Goal: Information Seeking & Learning: Learn about a topic

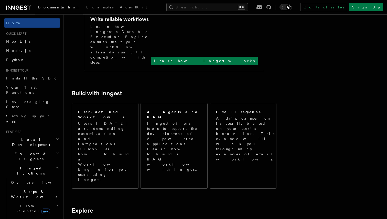
scroll to position [227, 0]
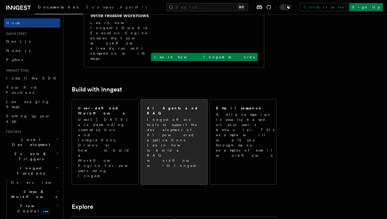
click at [167, 117] on p "Inngest offers tools to support the development of AI-powered applications. Lea…" at bounding box center [174, 142] width 55 height 51
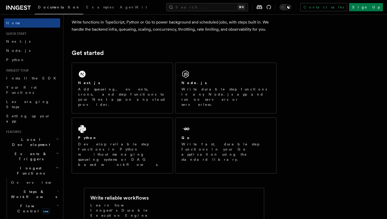
scroll to position [44, 0]
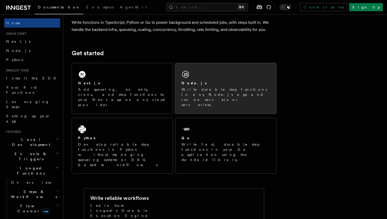
click at [219, 93] on p "Write durable step functions in any Node.js app and run on servers or serverles…" at bounding box center [226, 97] width 89 height 20
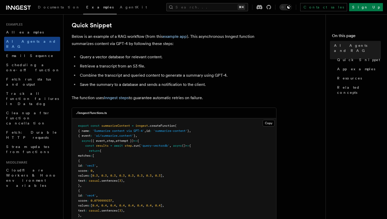
scroll to position [103, 0]
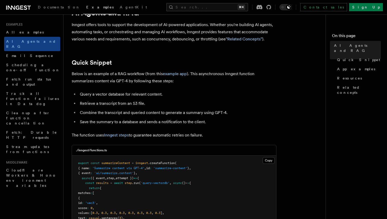
scroll to position [25, 0]
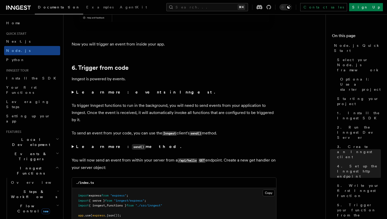
scroll to position [2567, 0]
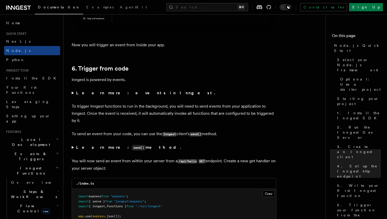
click at [115, 96] on strong "Learn more: events in Inngest." at bounding box center [146, 93] width 140 height 5
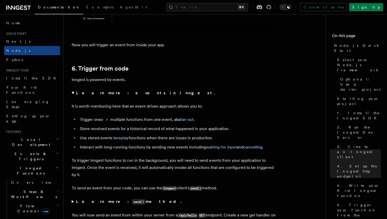
click at [111, 96] on strong "Learn more: events in Inngest." at bounding box center [146, 93] width 140 height 5
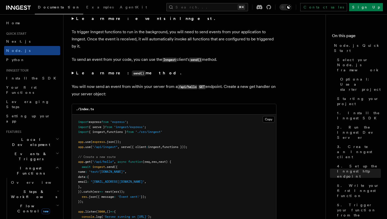
scroll to position [2643, 0]
